Goal: Transaction & Acquisition: Purchase product/service

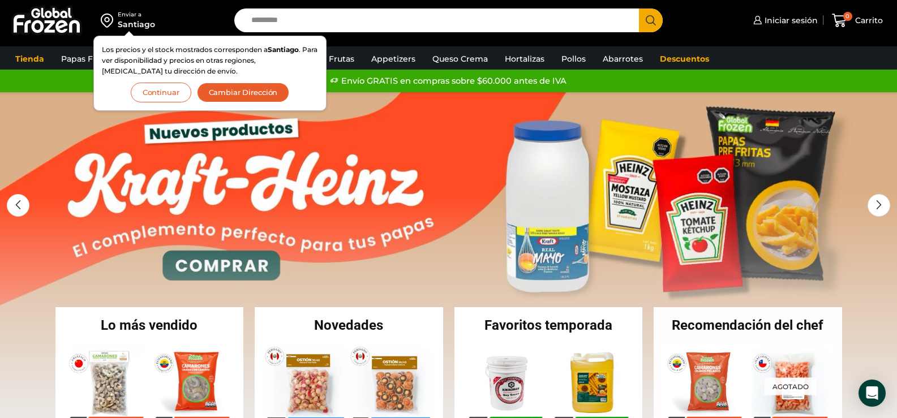
click at [413, 132] on link "1 / 2" at bounding box center [448, 262] width 897 height 340
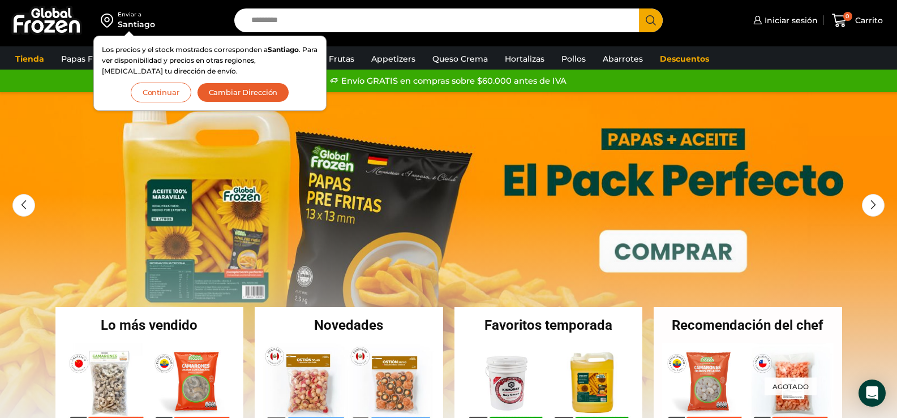
click at [154, 93] on button "Continuar" at bounding box center [161, 93] width 61 height 20
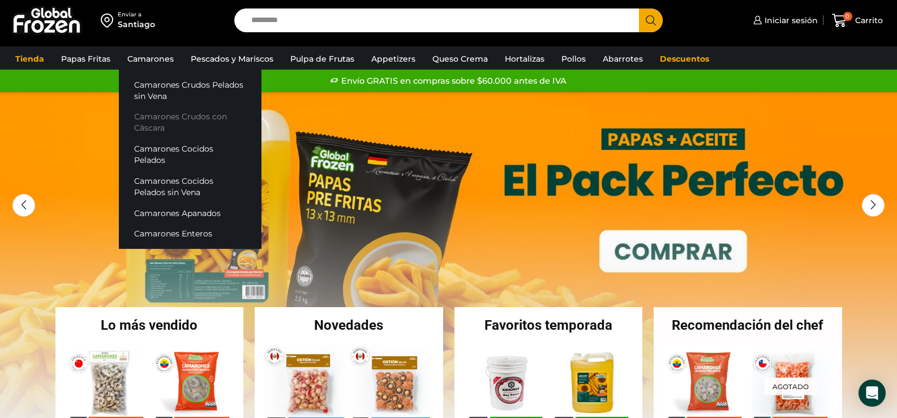
drag, startPoint x: 161, startPoint y: 113, endPoint x: 172, endPoint y: 113, distance: 11.3
click at [161, 113] on link "Camarones Crudos con Cáscara" at bounding box center [190, 122] width 143 height 32
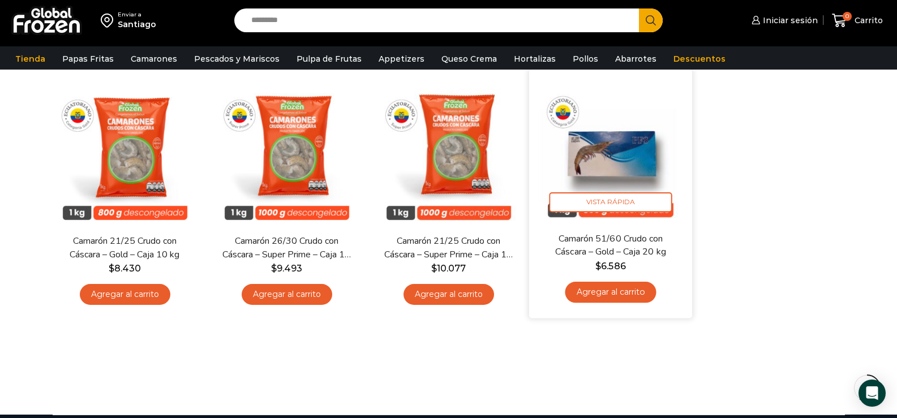
scroll to position [340, 0]
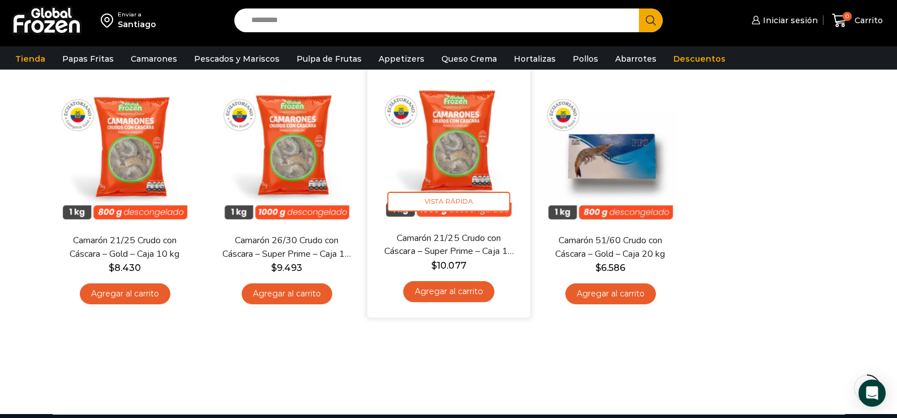
click at [466, 166] on img at bounding box center [449, 151] width 146 height 146
click at [448, 293] on link "Agregar al carrito" at bounding box center [448, 291] width 91 height 21
